Goal: Information Seeking & Learning: Learn about a topic

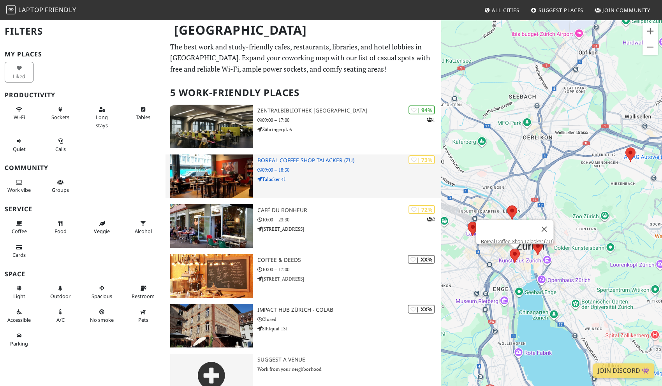
click at [269, 181] on p "Talacker 41" at bounding box center [349, 179] width 184 height 7
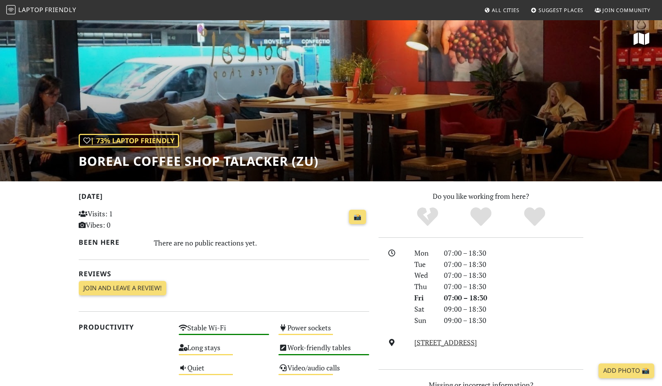
click at [201, 167] on h1 "Boreal Coffee Shop Talacker (ZU)" at bounding box center [199, 161] width 240 height 15
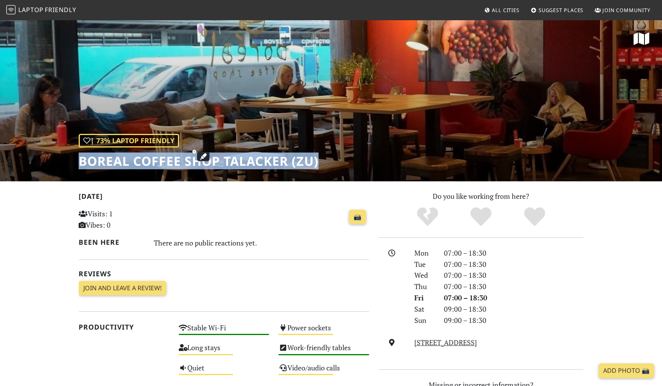
click at [201, 167] on h1 "Boreal Coffee Shop Talacker (ZU)" at bounding box center [199, 161] width 240 height 15
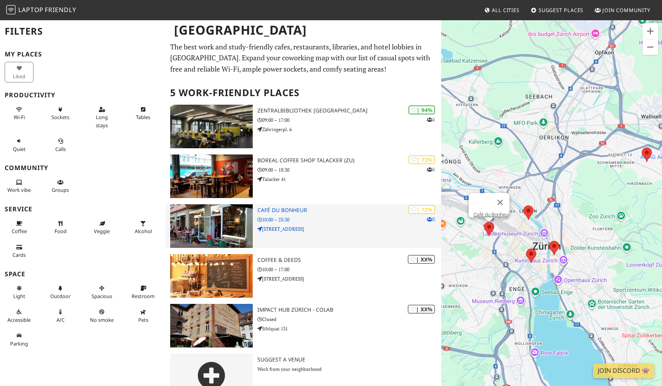
click at [304, 231] on p "[STREET_ADDRESS]" at bounding box center [349, 228] width 184 height 7
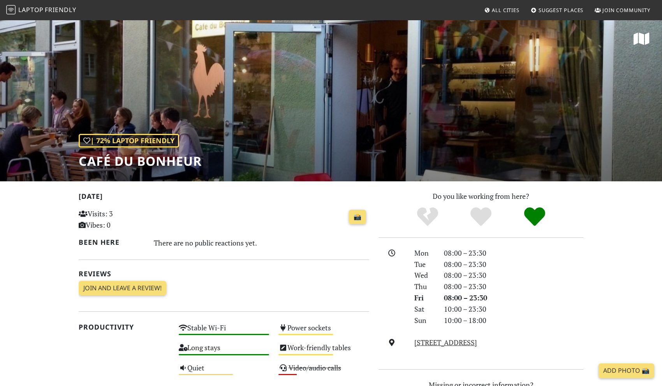
click at [160, 164] on h1 "Café du Bonheur" at bounding box center [140, 161] width 123 height 15
copy div "Café du Bonheur"
click at [314, 211] on div "📸" at bounding box center [274, 217] width 190 height 21
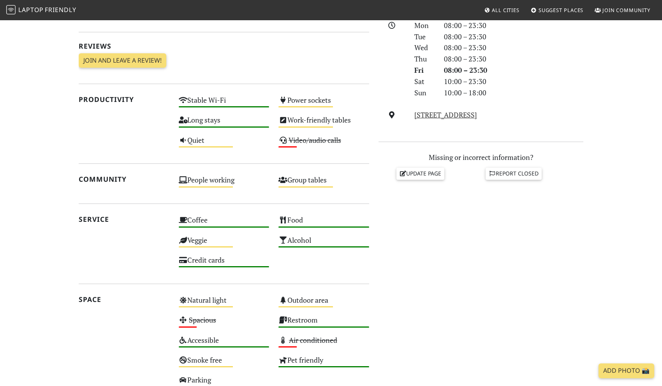
scroll to position [349, 0]
